Goal: Transaction & Acquisition: Purchase product/service

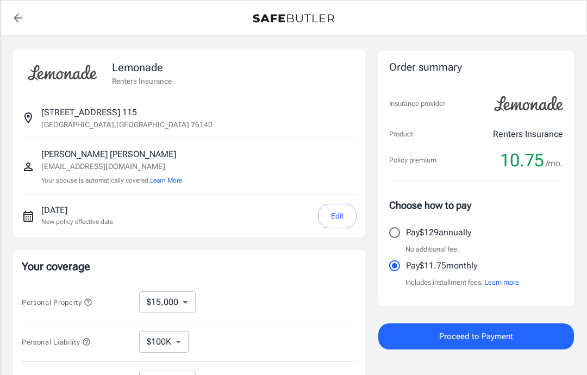
select select "15000"
select select "500"
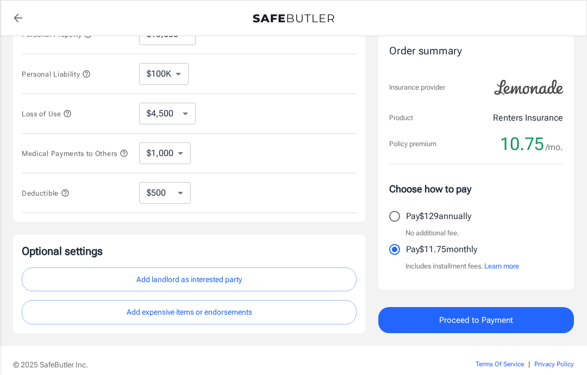
scroll to position [269, 0]
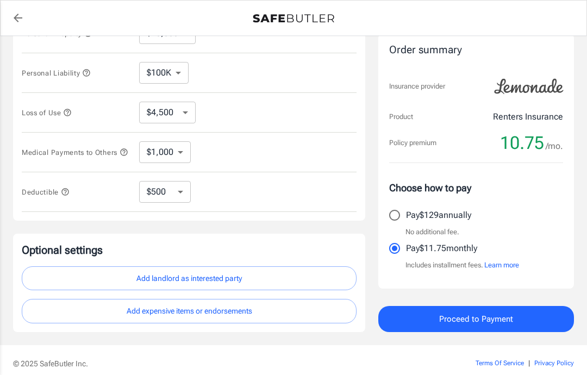
click at [506, 331] on button "Proceed to Payment" at bounding box center [476, 319] width 196 height 26
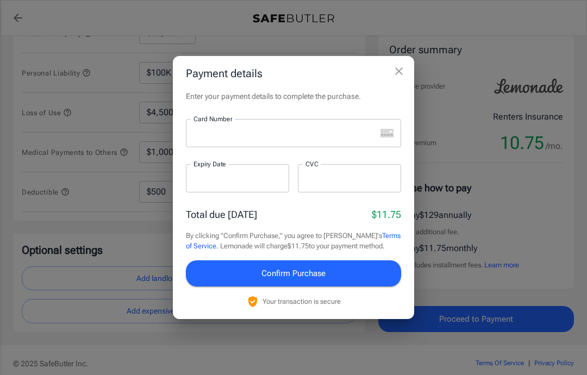
click at [377, 375] on div "Payment details Enter your payment details to complete the purchase. Card Numbe…" at bounding box center [293, 187] width 587 height 375
click at [325, 63] on div "Payment details Enter your payment details to complete the purchase. Card Numbe…" at bounding box center [293, 187] width 587 height 375
click at [400, 75] on icon "close" at bounding box center [399, 71] width 8 height 8
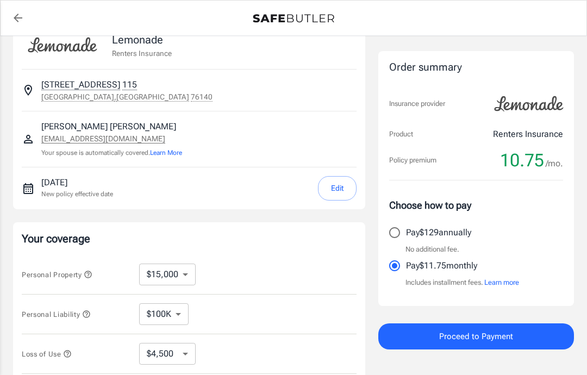
scroll to position [0, 0]
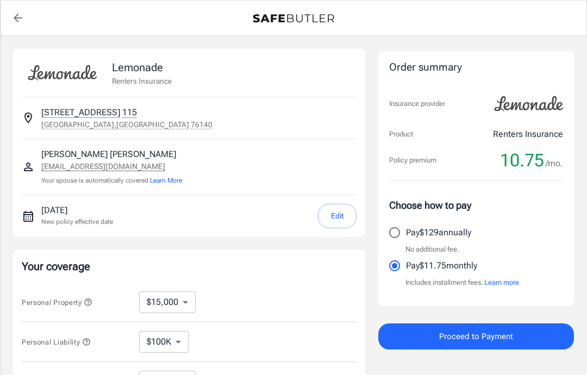
click at [396, 229] on input "Pay $129 annually" at bounding box center [394, 232] width 23 height 23
radio input "true"
click at [399, 266] on input "Pay $11.75 monthly" at bounding box center [394, 265] width 23 height 23
radio input "true"
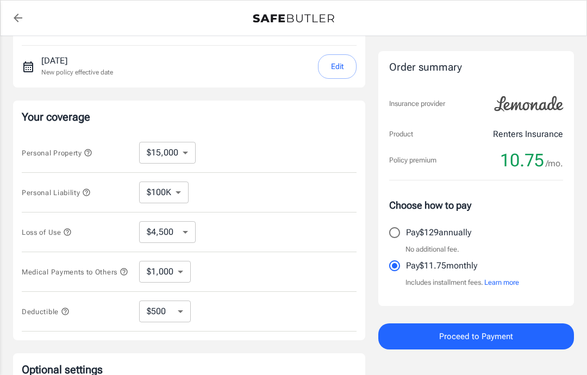
scroll to position [150, 0]
click at [192, 153] on select "$10,000 $15,000 $20,000 $25,000 $30,000 $40,000 $50,000 $100K $150K $200K $250K" at bounding box center [167, 152] width 57 height 22
select select "10000"
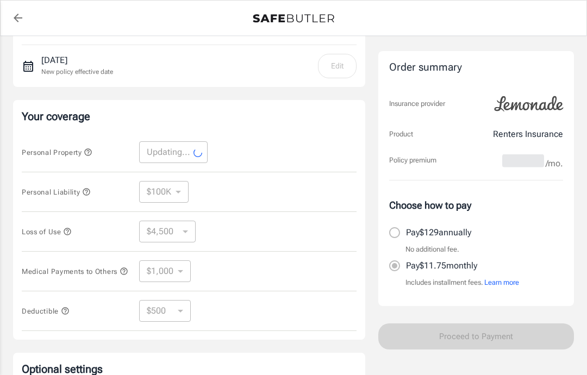
select select "10000"
select select "3000"
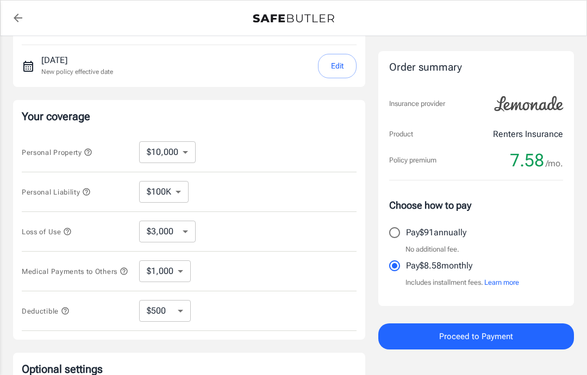
click at [179, 196] on select "$100K $200K $300K $400K $500K" at bounding box center [163, 192] width 49 height 22
click at [188, 238] on select "$3,000 $6,000 $12,000 $21,000 $36,000 $60,000 $96,000 $153K $198K" at bounding box center [167, 232] width 57 height 22
click at [186, 278] on select "$1,000 $2,000 $3,000 $4,000 $5,000" at bounding box center [165, 271] width 52 height 22
click at [178, 321] on select "$250 $500 $1,000 $2,500" at bounding box center [165, 311] width 52 height 22
click at [187, 320] on select "$250 $500 $1,000 $2,500" at bounding box center [165, 311] width 52 height 22
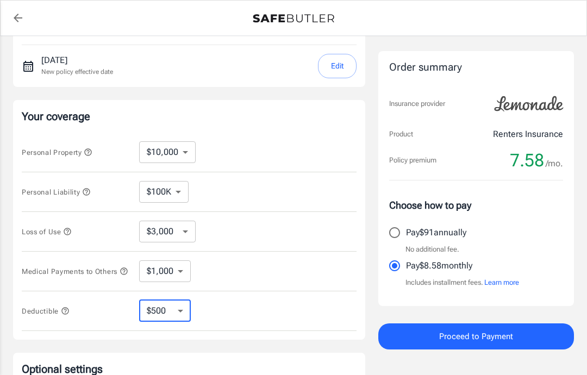
select select "250"
click at [184, 317] on select "$250 $500 $1,000 $2,500" at bounding box center [165, 311] width 52 height 22
select select "500"
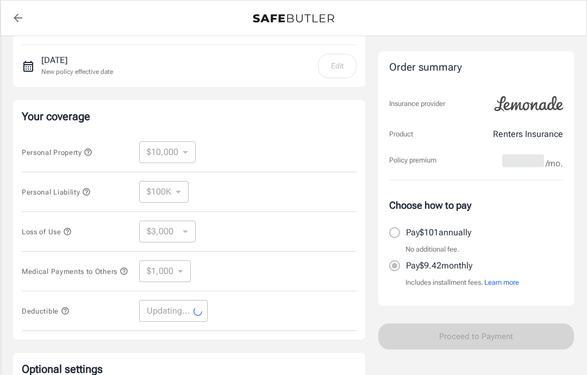
select select "500"
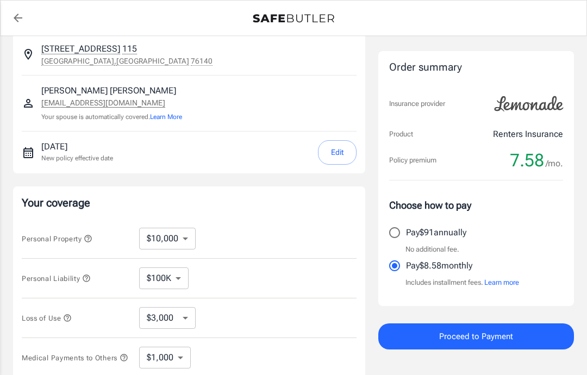
scroll to position [63, 0]
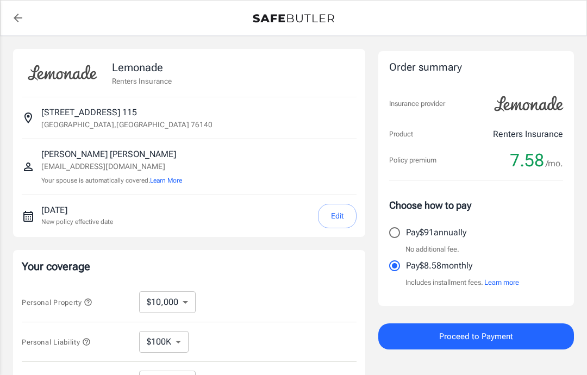
select select "500"
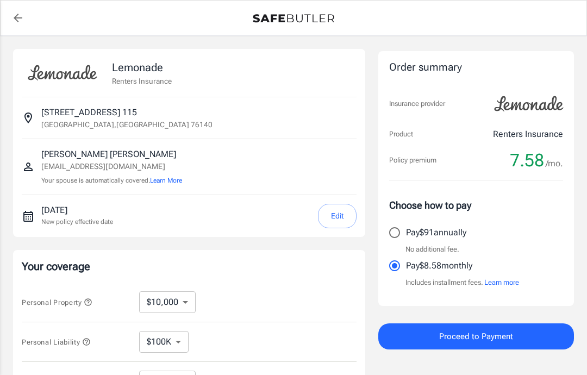
select select "500"
